Goal: Navigation & Orientation: Find specific page/section

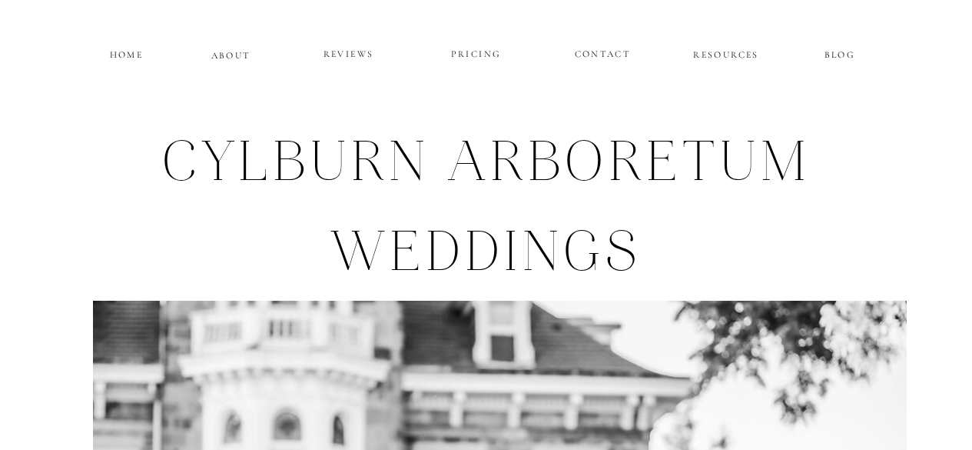
scroll to position [880, 0]
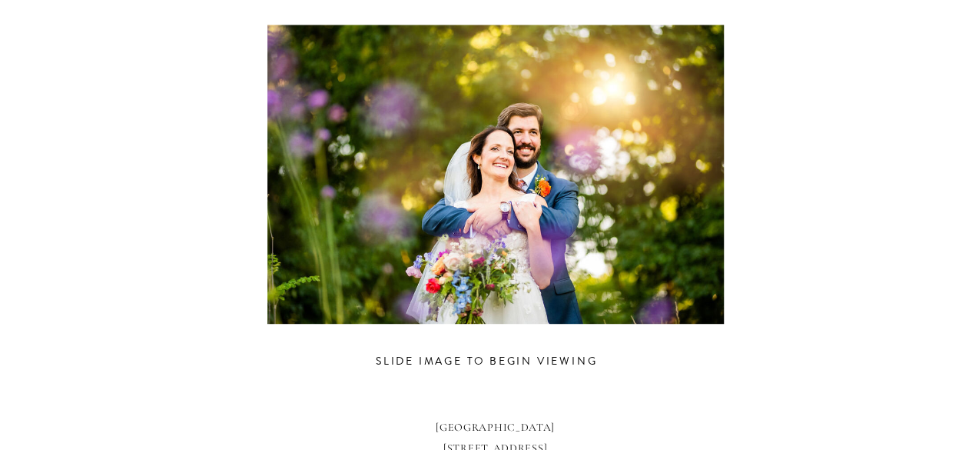
click at [703, 180] on div at bounding box center [496, 174] width 712 height 299
click at [466, 254] on div at bounding box center [496, 174] width 712 height 299
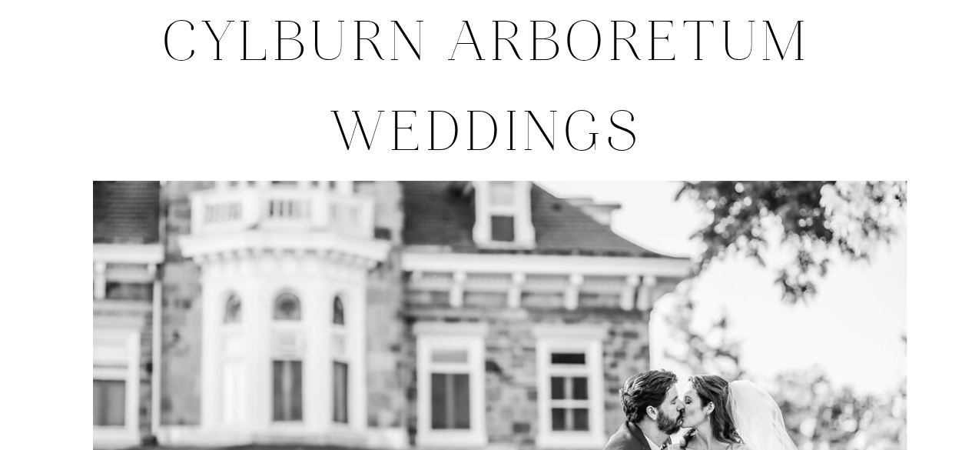
scroll to position [0, 0]
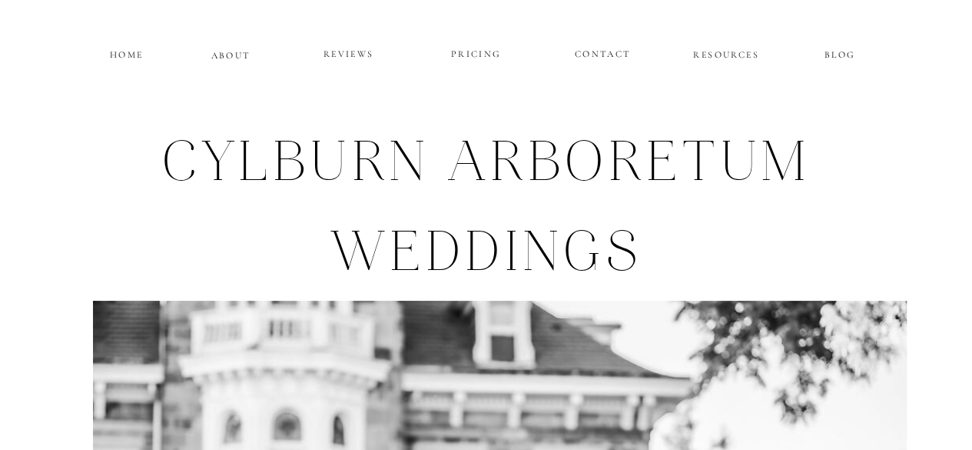
click at [221, 52] on p "ABOUT" at bounding box center [231, 53] width 40 height 13
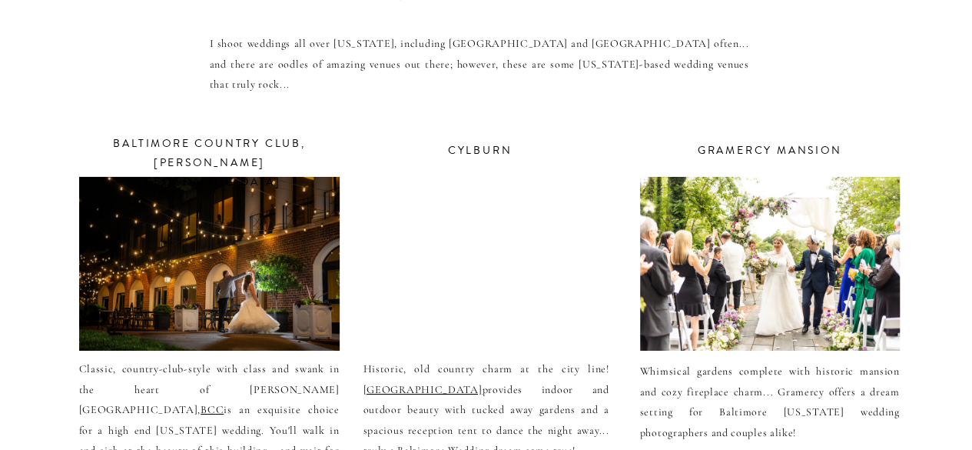
scroll to position [5550, 0]
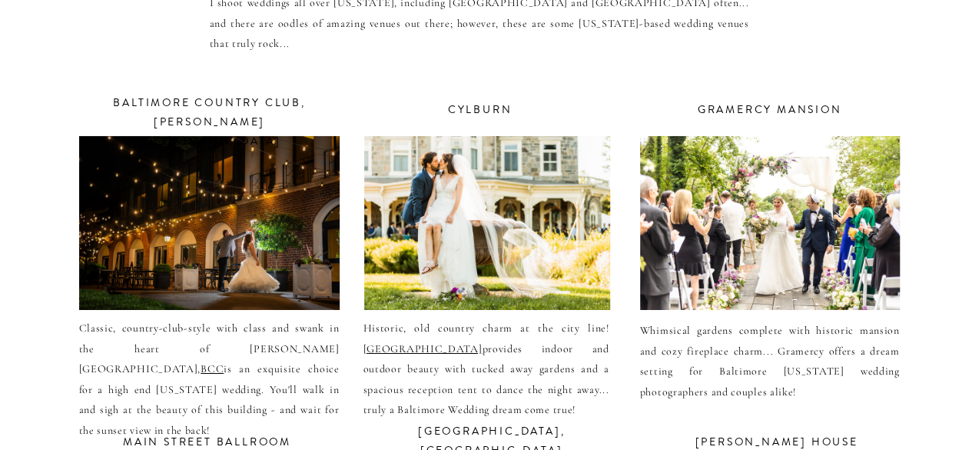
click at [849, 241] on div at bounding box center [770, 223] width 260 height 174
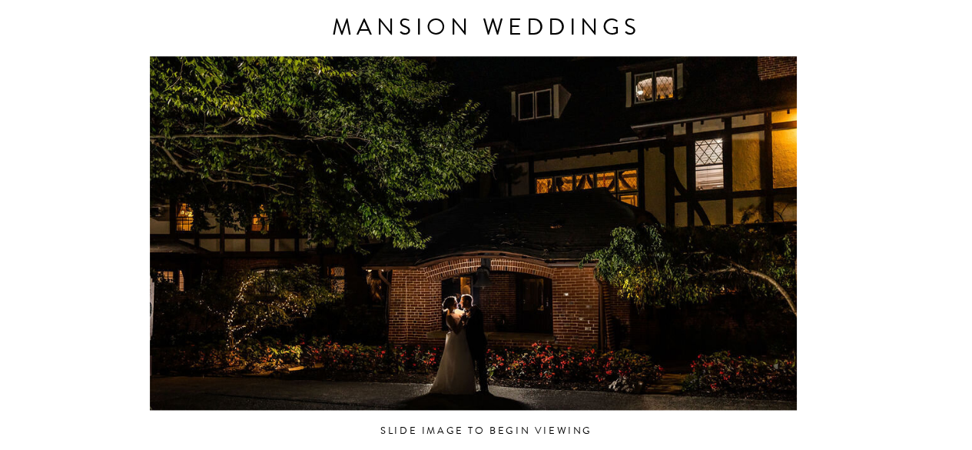
scroll to position [866, 0]
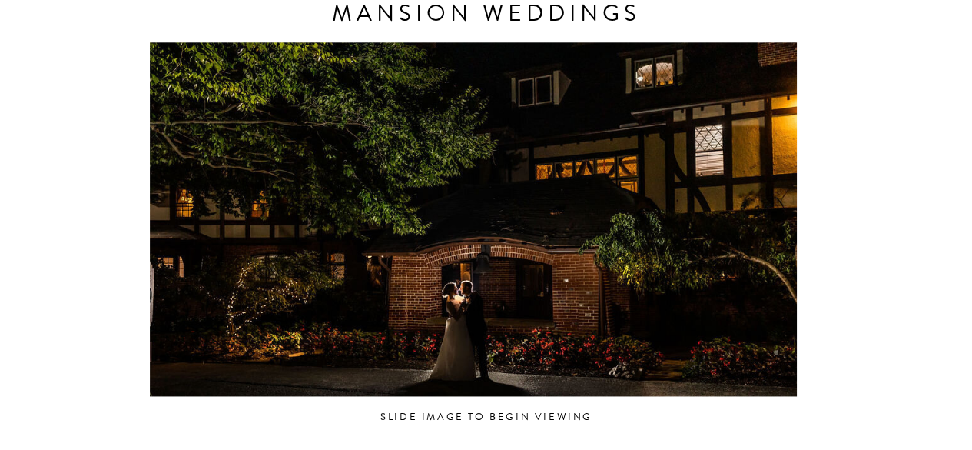
click at [767, 244] on div at bounding box center [473, 219] width 647 height 366
